Goal: Navigation & Orientation: Find specific page/section

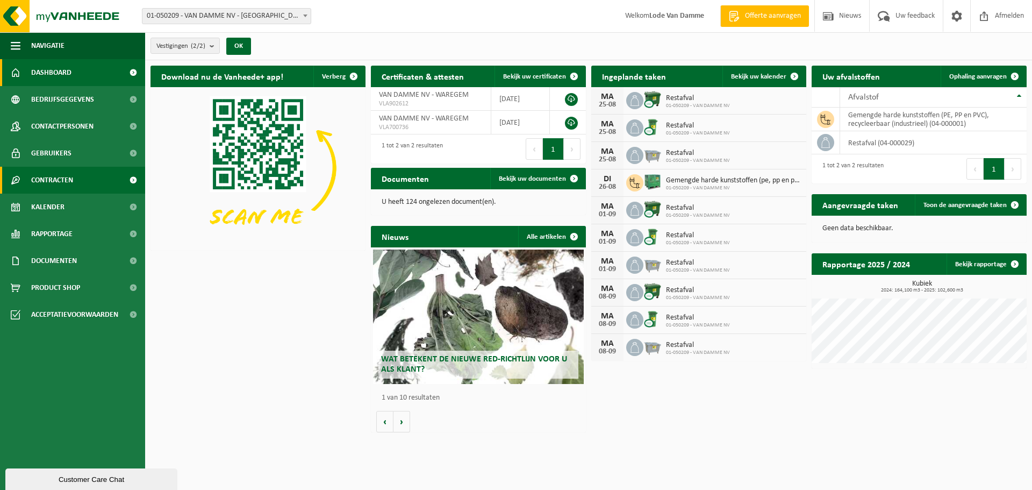
click at [60, 176] on span "Contracten" at bounding box center [52, 180] width 42 height 27
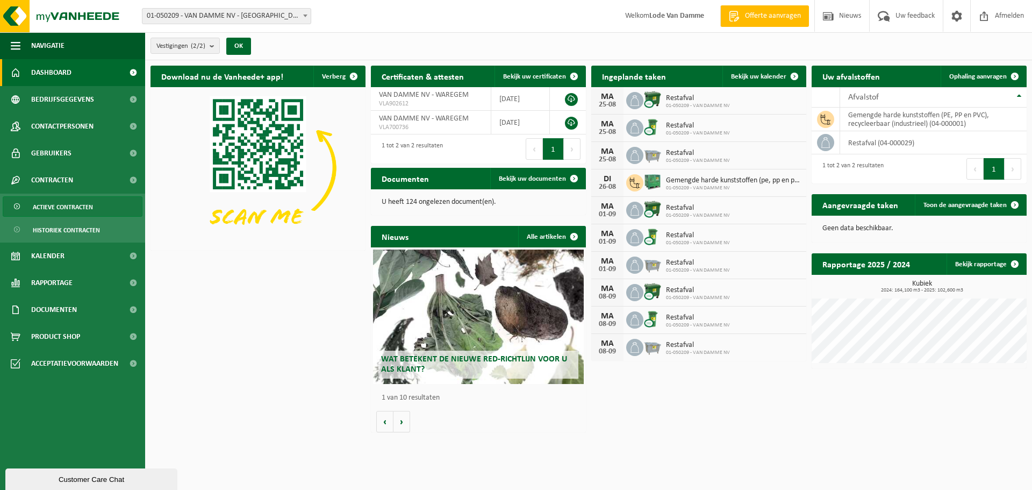
click at [60, 209] on span "Actieve contracten" at bounding box center [63, 207] width 60 height 20
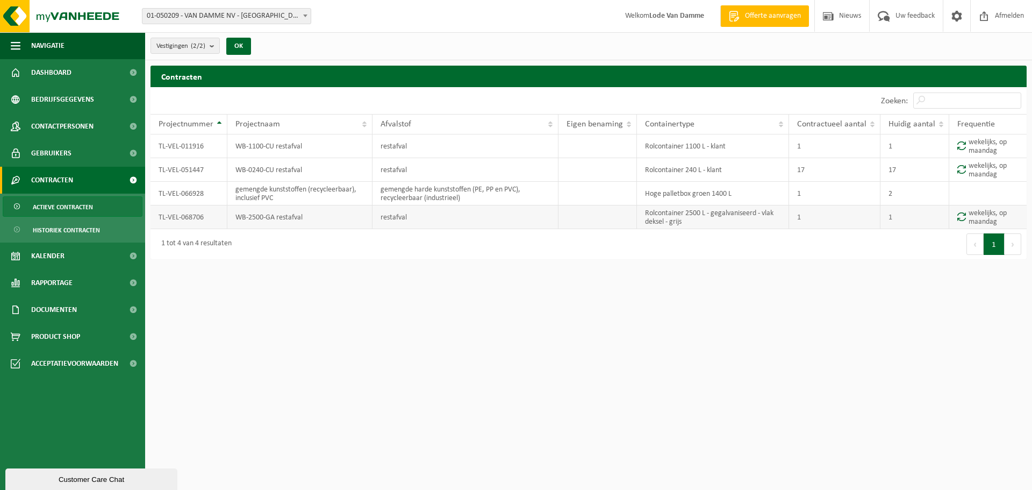
drag, startPoint x: 198, startPoint y: 101, endPoint x: 1009, endPoint y: 222, distance: 820.5
click at [1009, 222] on div "10 25 50 100 10 resultaten weergeven Zoeken: Projectnummer Projectnaam Afvalsto…" at bounding box center [589, 173] width 877 height 172
copy div "10 25 50 100 10 resultaten weergeven Zoeken: Projectnummer Projectnaam Afvalsto…"
click at [205, 146] on td "TL-VEL-011916" at bounding box center [189, 146] width 77 height 24
click at [200, 144] on td "TL-VEL-011916" at bounding box center [189, 146] width 77 height 24
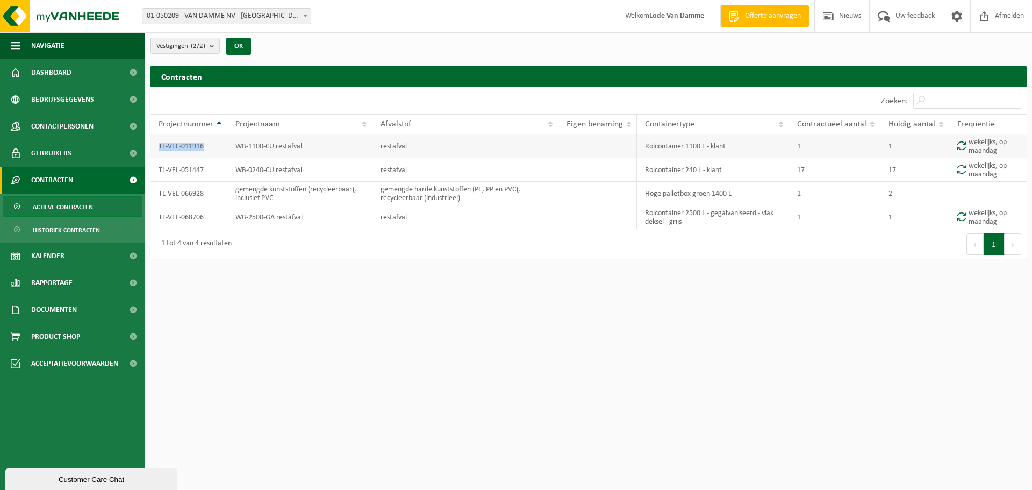
drag, startPoint x: 159, startPoint y: 145, endPoint x: 205, endPoint y: 145, distance: 46.2
click at [205, 145] on td "TL-VEL-011916" at bounding box center [189, 146] width 77 height 24
copy td "TL-VEL-011916"
drag, startPoint x: 202, startPoint y: 170, endPoint x: 156, endPoint y: 165, distance: 46.0
click at [156, 165] on td "TL-VEL-051447" at bounding box center [189, 170] width 77 height 24
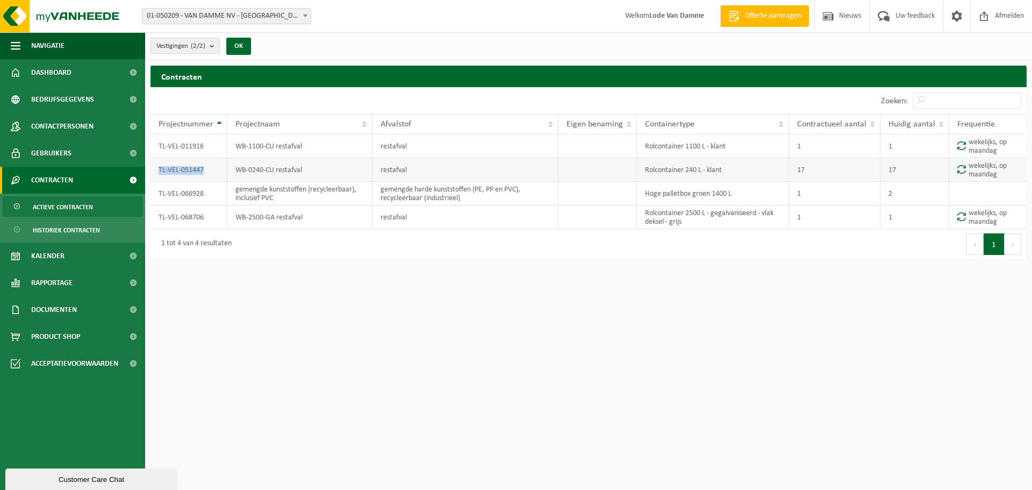
copy td "TL-VEL-051447"
drag, startPoint x: 203, startPoint y: 192, endPoint x: 159, endPoint y: 192, distance: 44.6
click at [159, 192] on td "TL-VEL-066928" at bounding box center [189, 194] width 77 height 24
copy td "TL-VEL-066928"
click at [202, 213] on td "TL-VEL-068706" at bounding box center [189, 217] width 77 height 24
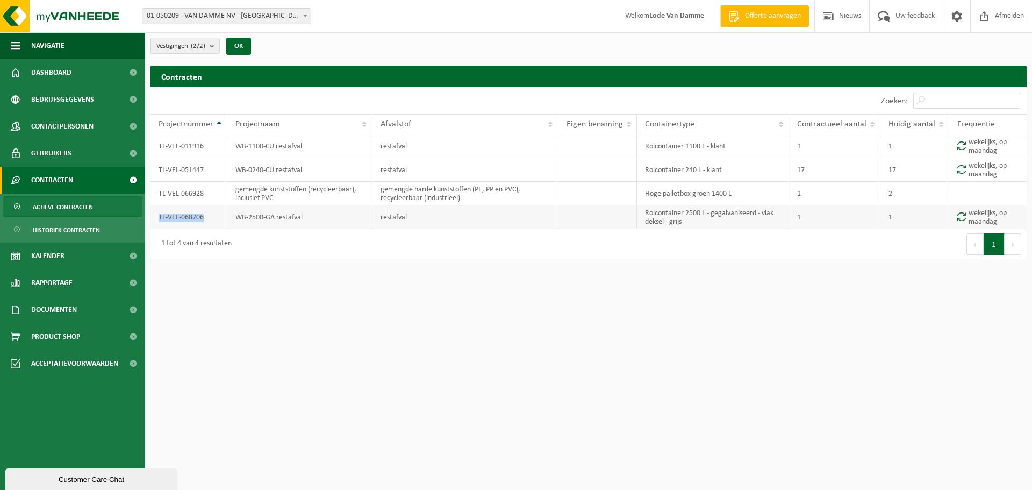
drag, startPoint x: 204, startPoint y: 217, endPoint x: 158, endPoint y: 217, distance: 45.7
click at [158, 217] on td "TL-VEL-068706" at bounding box center [189, 217] width 77 height 24
copy td "TL-VEL-068706"
drag, startPoint x: 302, startPoint y: 146, endPoint x: 234, endPoint y: 147, distance: 67.8
click at [234, 147] on td "WB-1100-CU restafval" at bounding box center [299, 146] width 145 height 24
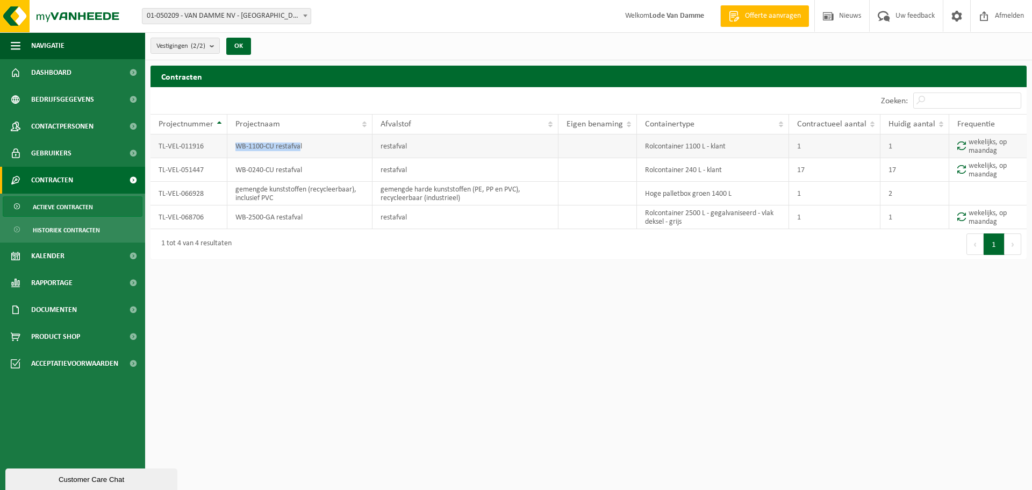
copy td "WB-1100-CU restafva"
click at [259, 165] on td "WB-0240-CU restafval" at bounding box center [299, 170] width 145 height 24
drag, startPoint x: 302, startPoint y: 169, endPoint x: 231, endPoint y: 169, distance: 71.5
click at [231, 169] on td "WB-0240-CU restafval" at bounding box center [299, 170] width 145 height 24
copy td "WB-0240-CU restafval"
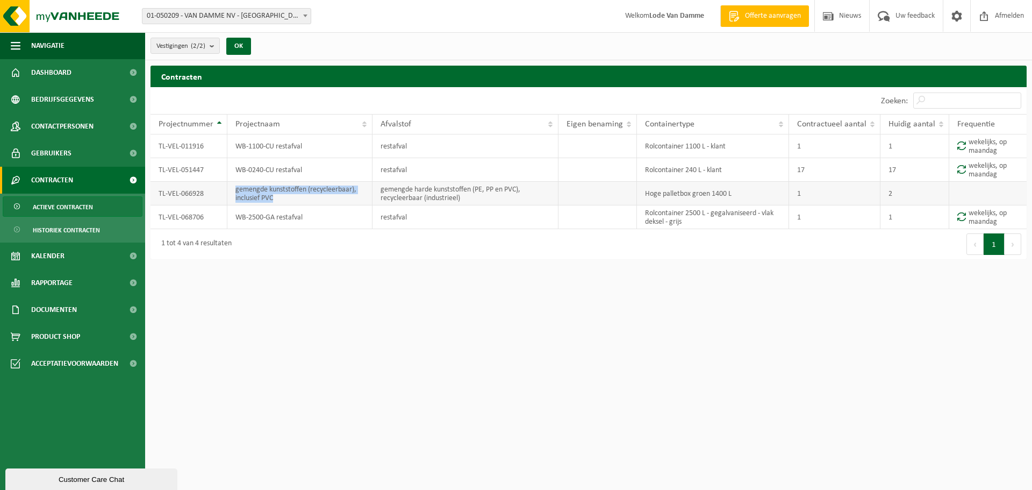
drag, startPoint x: 274, startPoint y: 198, endPoint x: 224, endPoint y: 186, distance: 51.1
click at [224, 186] on tr "TL-VEL-066928 gemengde kunststoffen (recycleerbaar), inclusief PVC gemengde har…" at bounding box center [589, 194] width 877 height 24
copy tr "gemengde kunststoffen (recycleerbaar), inclusief PVC"
click at [303, 224] on td "WB-2500-GA restafval" at bounding box center [299, 217] width 145 height 24
drag, startPoint x: 303, startPoint y: 219, endPoint x: 238, endPoint y: 218, distance: 65.6
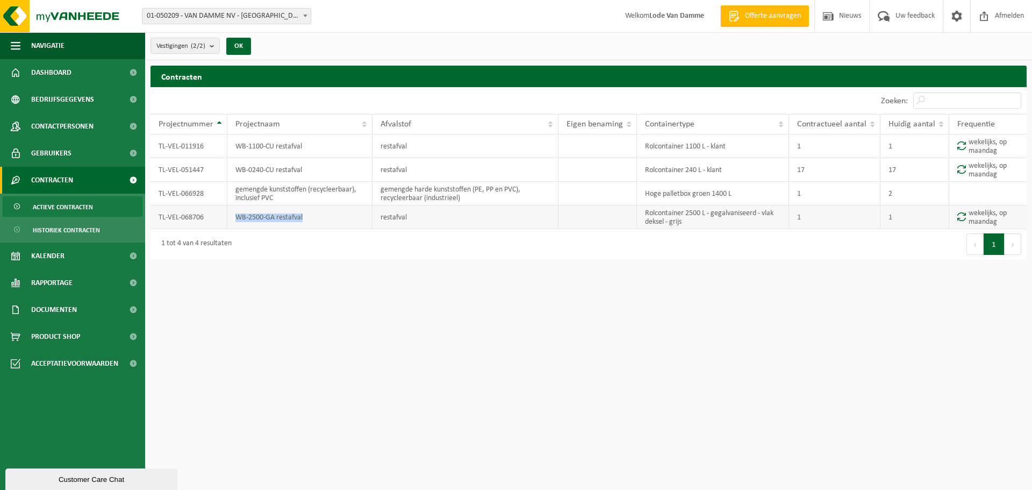
click at [238, 218] on td "WB-2500-GA restafval" at bounding box center [299, 217] width 145 height 24
copy td "WB-2500-GA restafval"
drag, startPoint x: 465, startPoint y: 201, endPoint x: 378, endPoint y: 192, distance: 87.6
click at [378, 192] on td "gemengde harde kunststoffen (PE, PP en PVC), recycleerbaar (industrieel)" at bounding box center [466, 194] width 186 height 24
copy td "gemengde harde kunststoffen (PE, PP en PVC), recycleerbaar (industrieel)"
